Goal: Check status

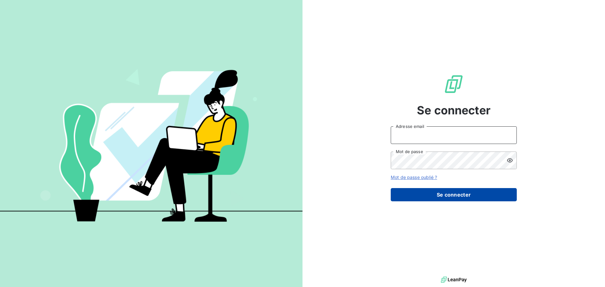
type input "[PERSON_NAME][EMAIL_ADDRESS][DOMAIN_NAME]"
click at [453, 194] on button "Se connecter" at bounding box center [453, 194] width 126 height 13
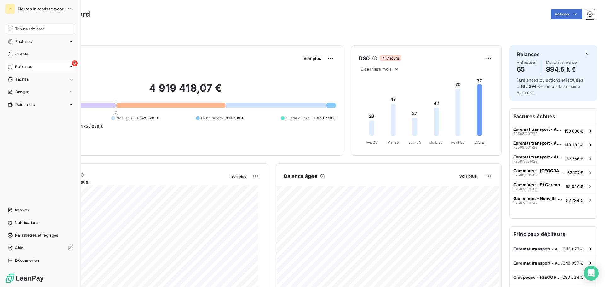
click at [16, 68] on span "Relances" at bounding box center [23, 67] width 17 height 6
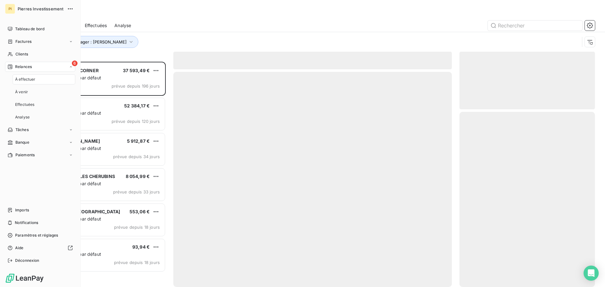
scroll to position [220, 131]
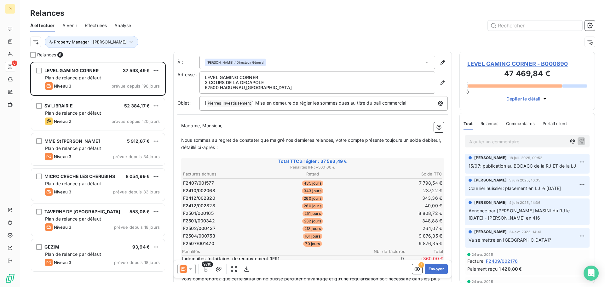
click at [217, 30] on div at bounding box center [367, 25] width 456 height 10
